Goal: Task Accomplishment & Management: Manage account settings

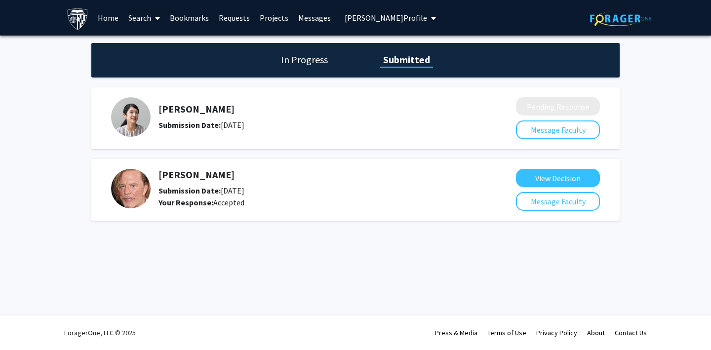
click at [392, 19] on span "[PERSON_NAME] Profile" at bounding box center [386, 18] width 82 height 10
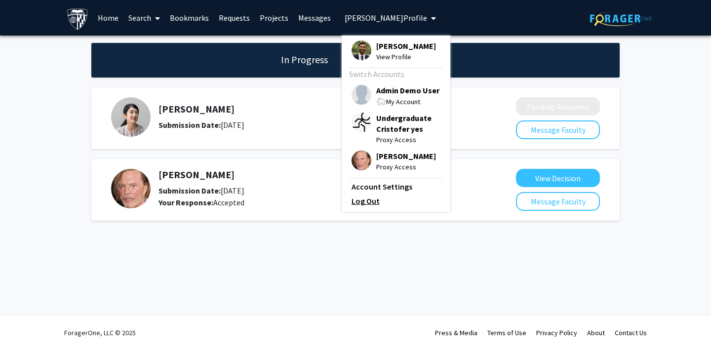
click at [356, 199] on link "Log Out" at bounding box center [396, 201] width 89 height 12
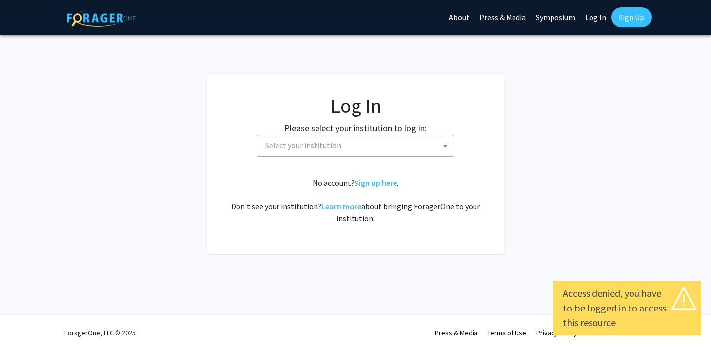
click at [376, 147] on span "Select your institution" at bounding box center [357, 145] width 193 height 20
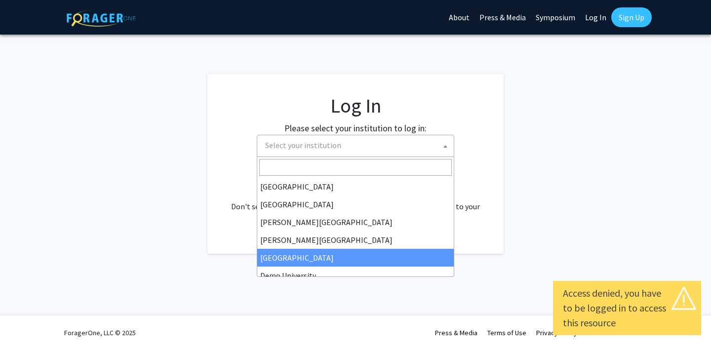
scroll to position [16, 0]
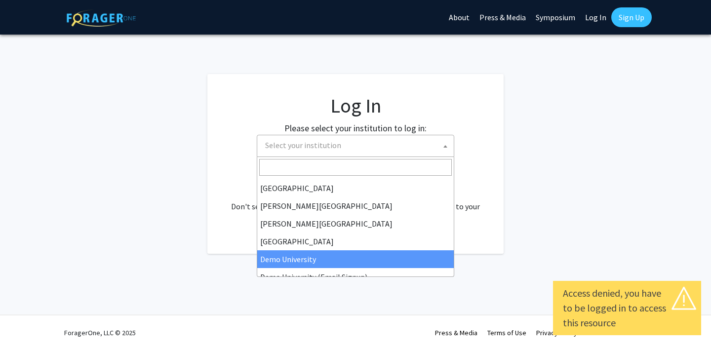
select select "8"
